Goal: Task Accomplishment & Management: Manage account settings

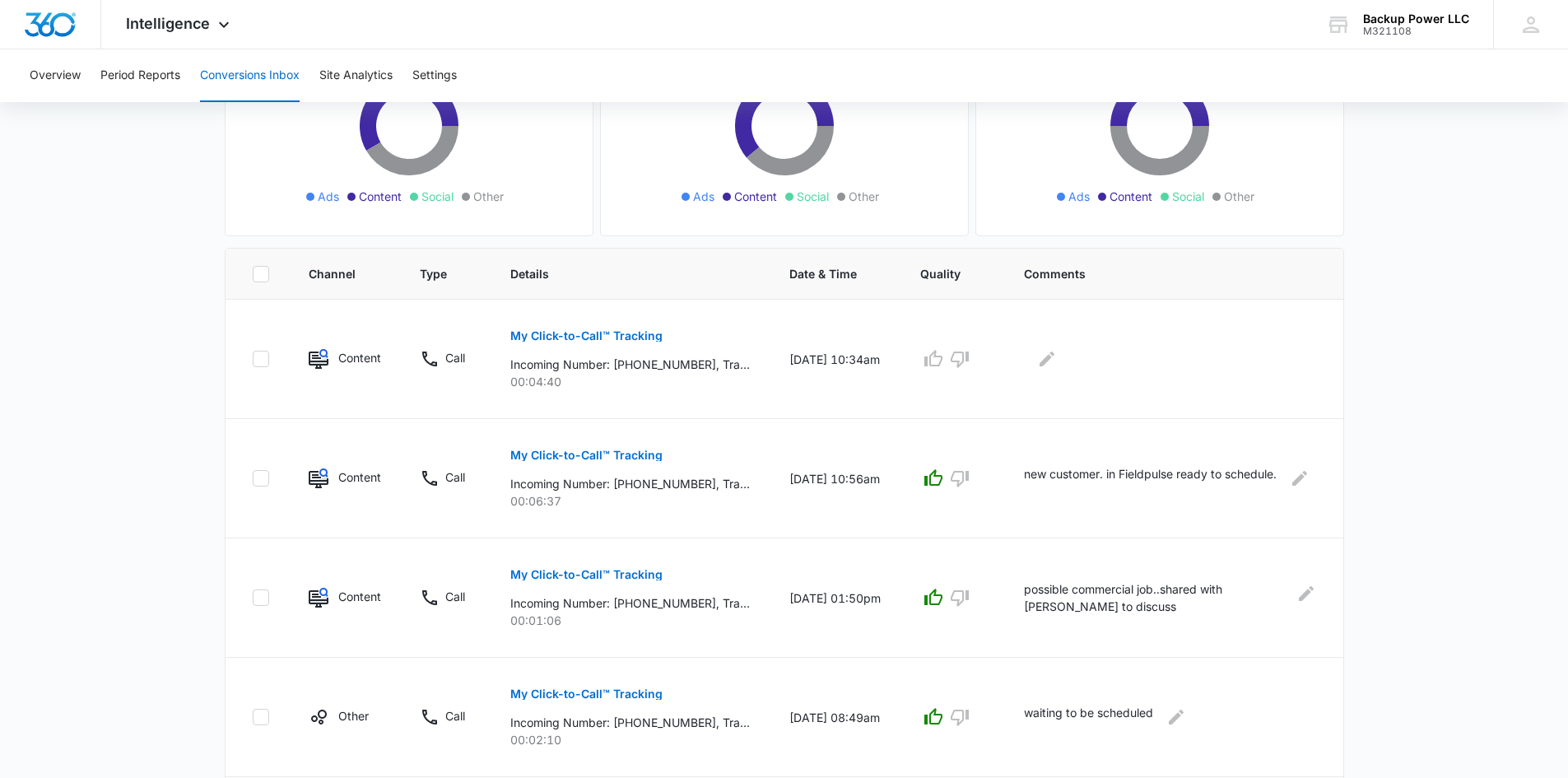
scroll to position [247, 0]
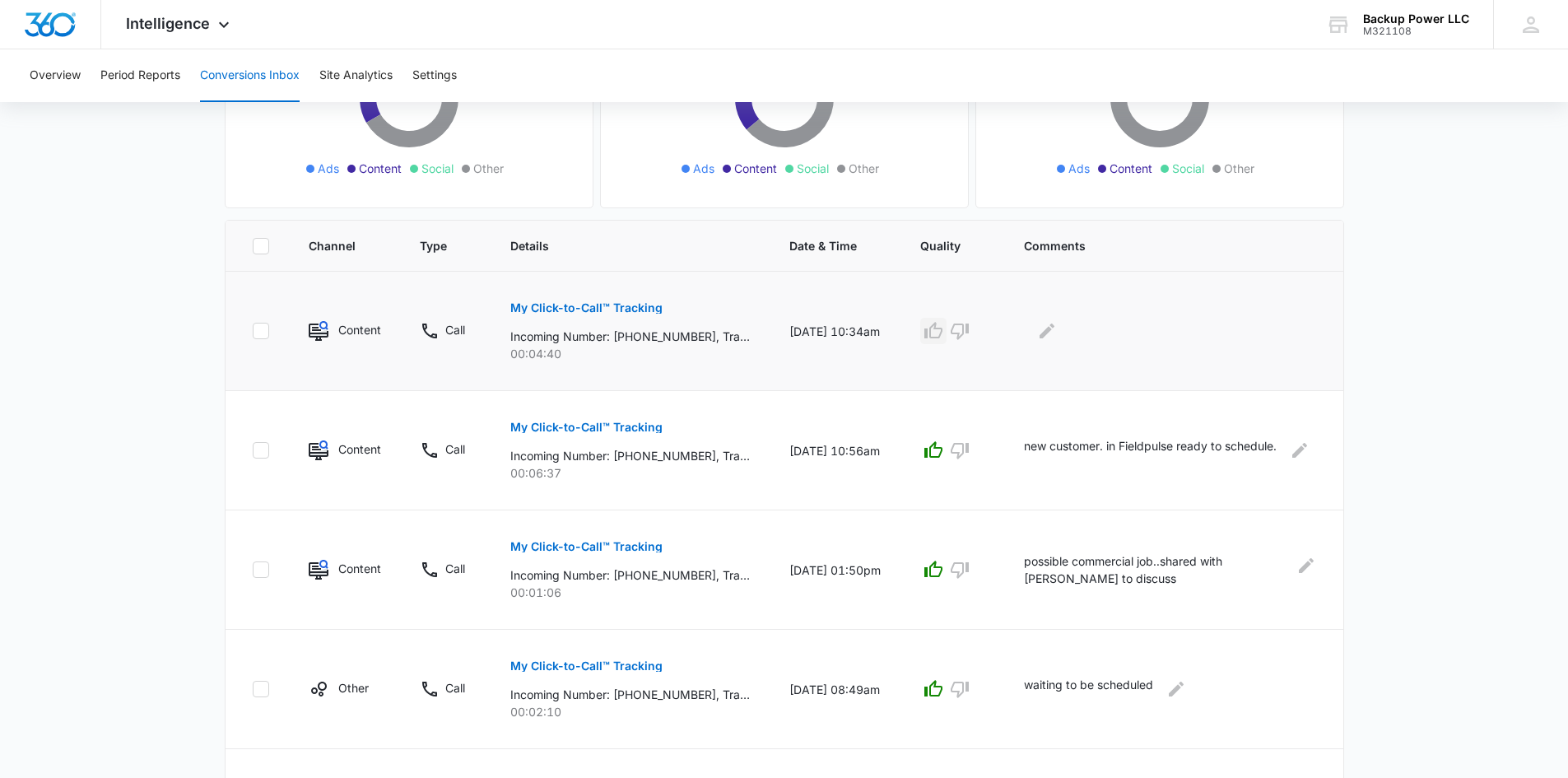
click at [943, 339] on icon "button" at bounding box center [933, 330] width 20 height 20
click at [1095, 457] on p "new customer. in Fieldpulse ready to schedule." at bounding box center [1150, 450] width 252 height 26
click at [1307, 449] on icon "Edit Comments" at bounding box center [1299, 450] width 20 height 20
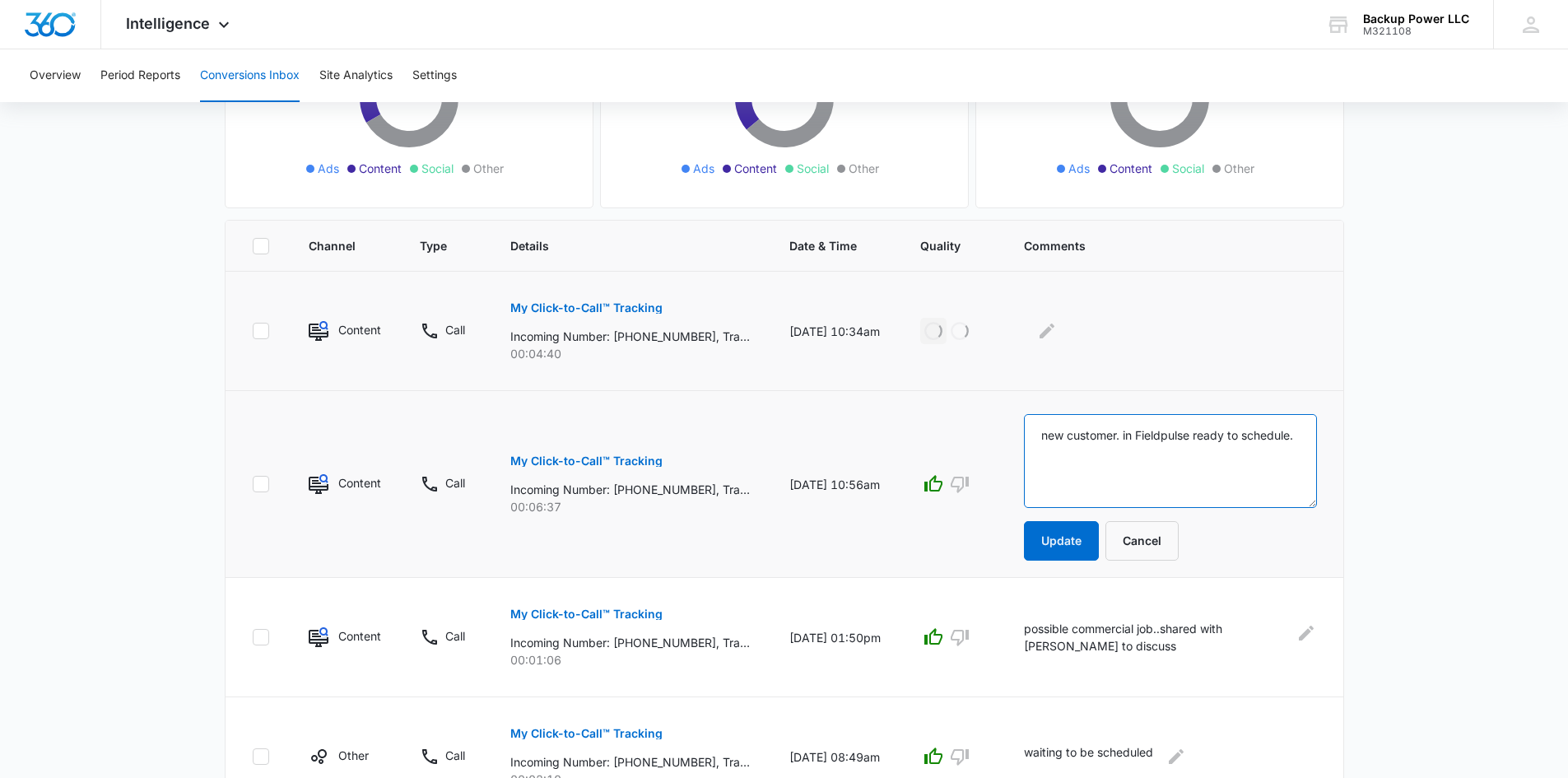
drag, startPoint x: 1109, startPoint y: 462, endPoint x: 1055, endPoint y: 434, distance: 60.8
click at [1055, 434] on textarea "new customer. in Fieldpulse ready to schedule." at bounding box center [1170, 461] width 292 height 94
click at [1062, 538] on button "Update" at bounding box center [1061, 541] width 75 height 40
click at [1056, 322] on icon "Edit Comments" at bounding box center [1047, 330] width 20 height 20
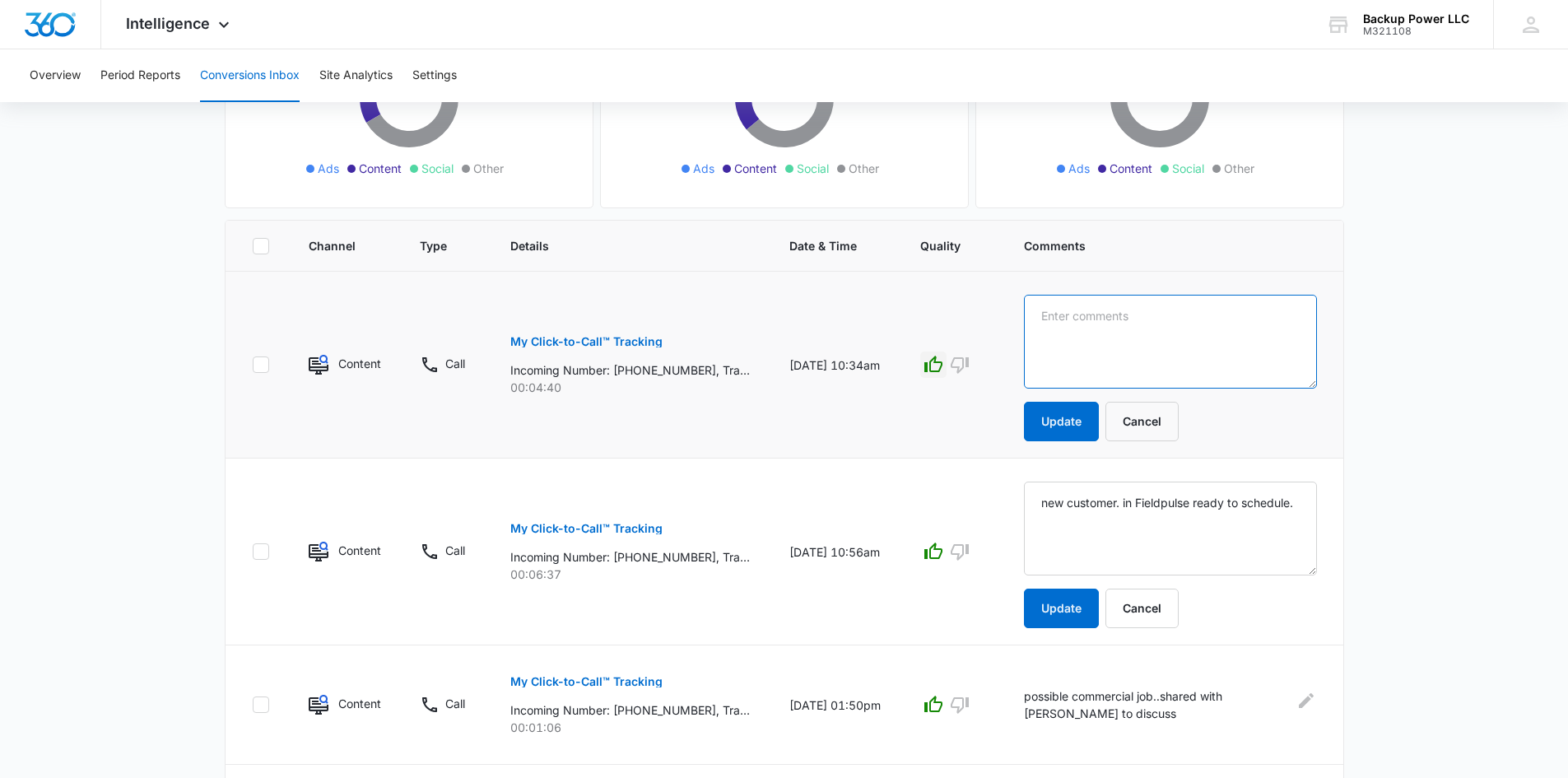
paste textarea "new customer. in Fieldpulse ready to schedule."
type textarea "new customer. in Fieldpulse ready to schedule."
click at [1087, 424] on button "Update" at bounding box center [1061, 422] width 75 height 40
